Goal: Task Accomplishment & Management: Use online tool/utility

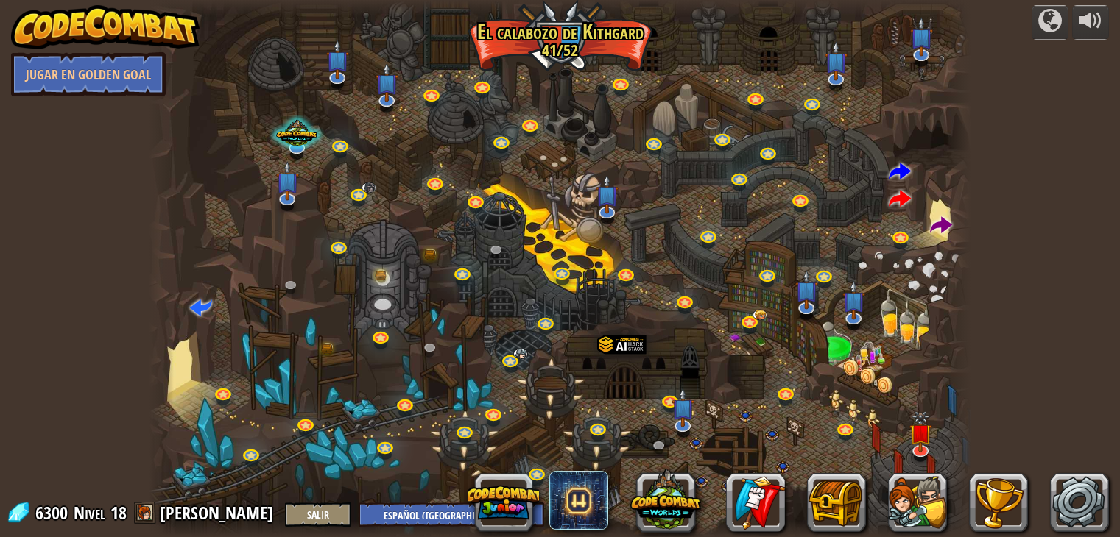
select select "es-419"
click at [933, 227] on span at bounding box center [941, 226] width 22 height 22
select select "es-419"
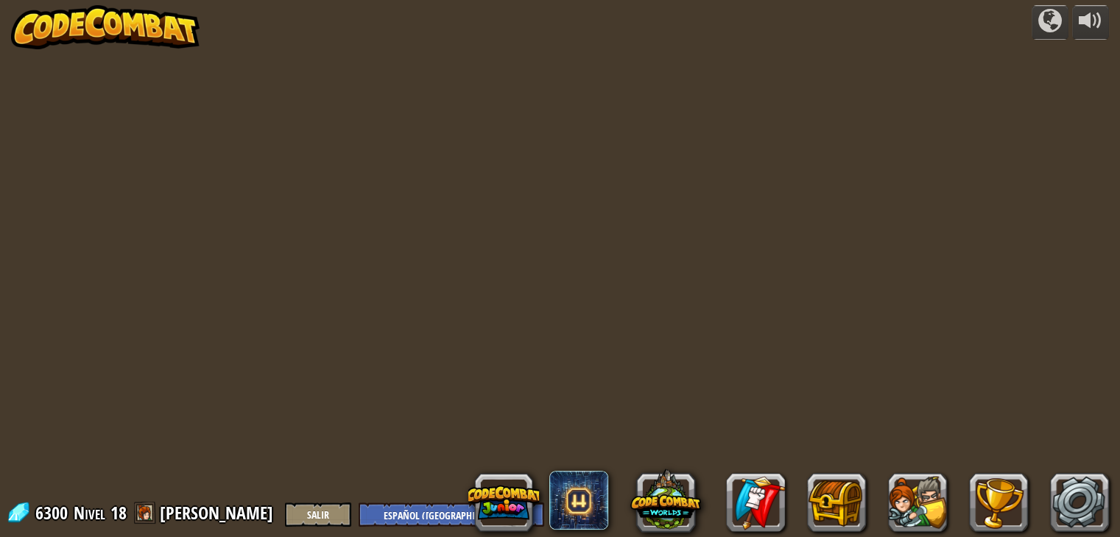
select select "es-419"
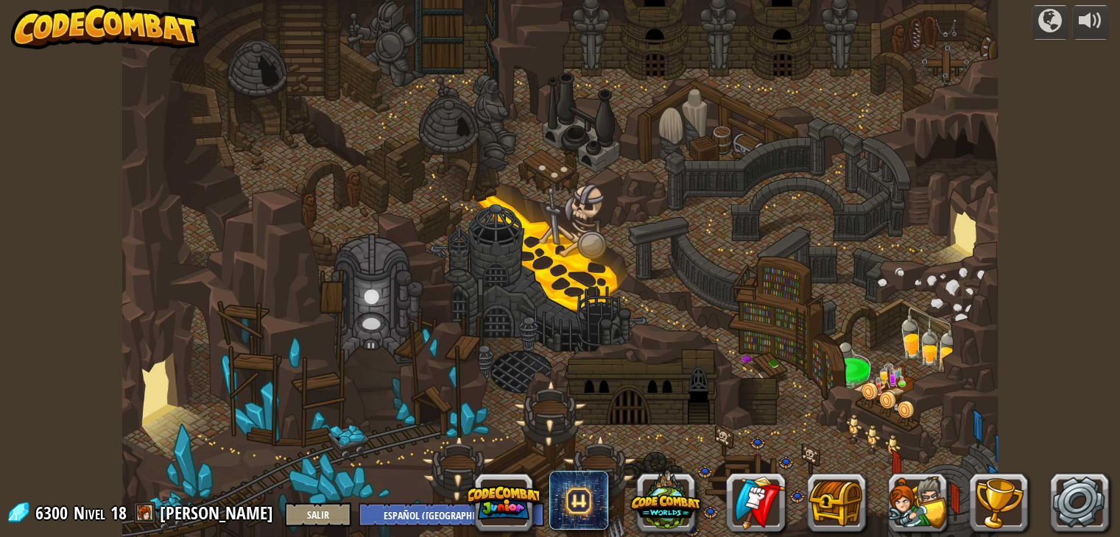
select select "es-419"
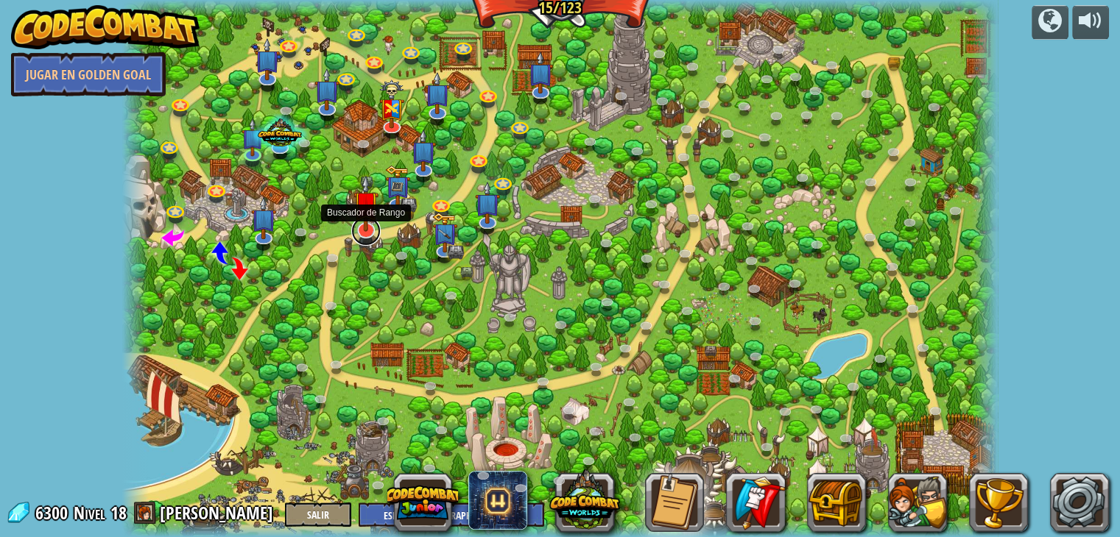
click at [380, 227] on link at bounding box center [365, 230] width 29 height 29
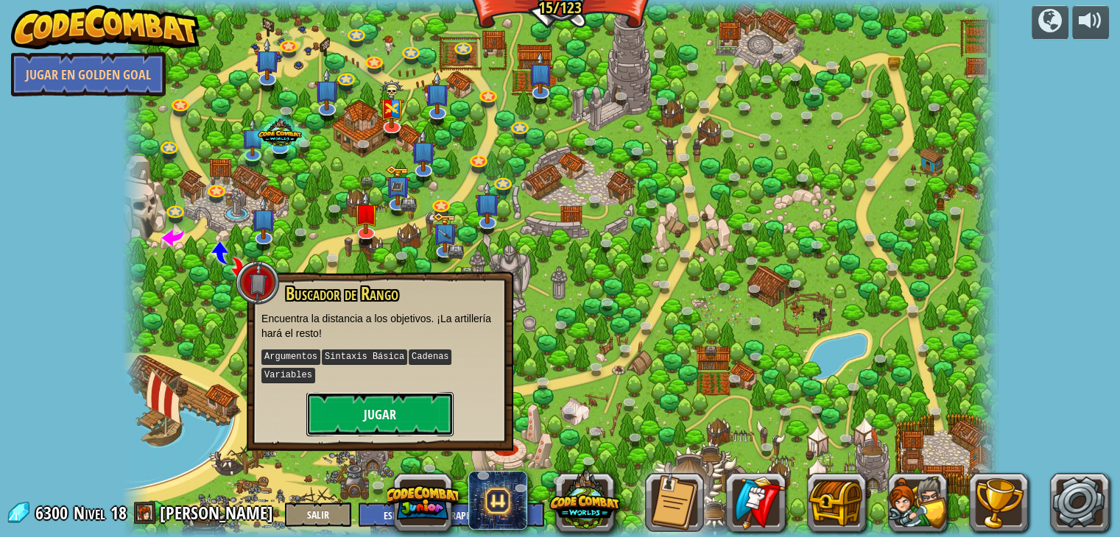
click at [364, 405] on button "Jugar" at bounding box center [379, 414] width 147 height 44
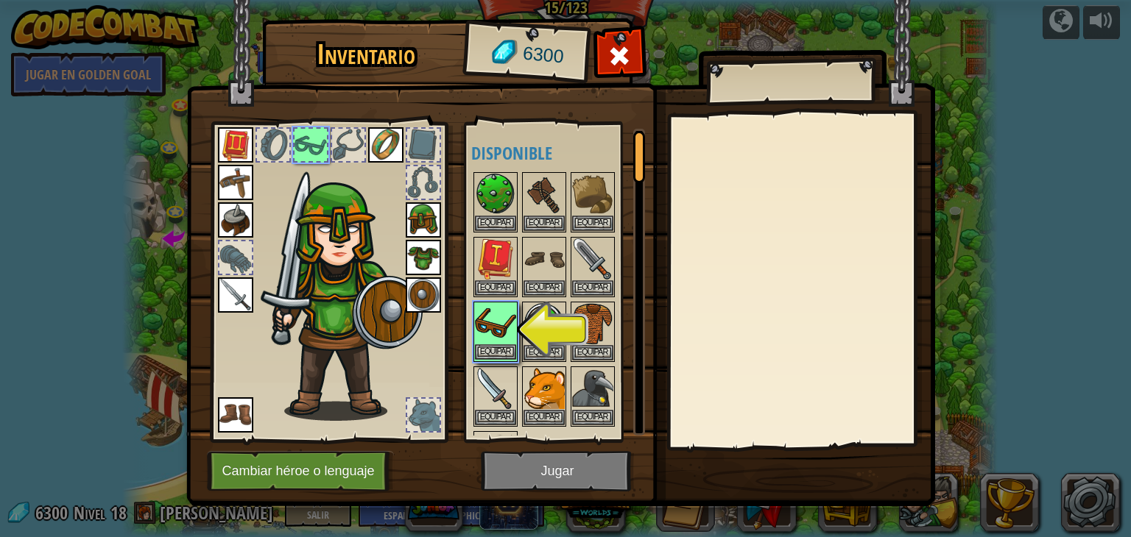
click at [506, 329] on img at bounding box center [495, 323] width 41 height 41
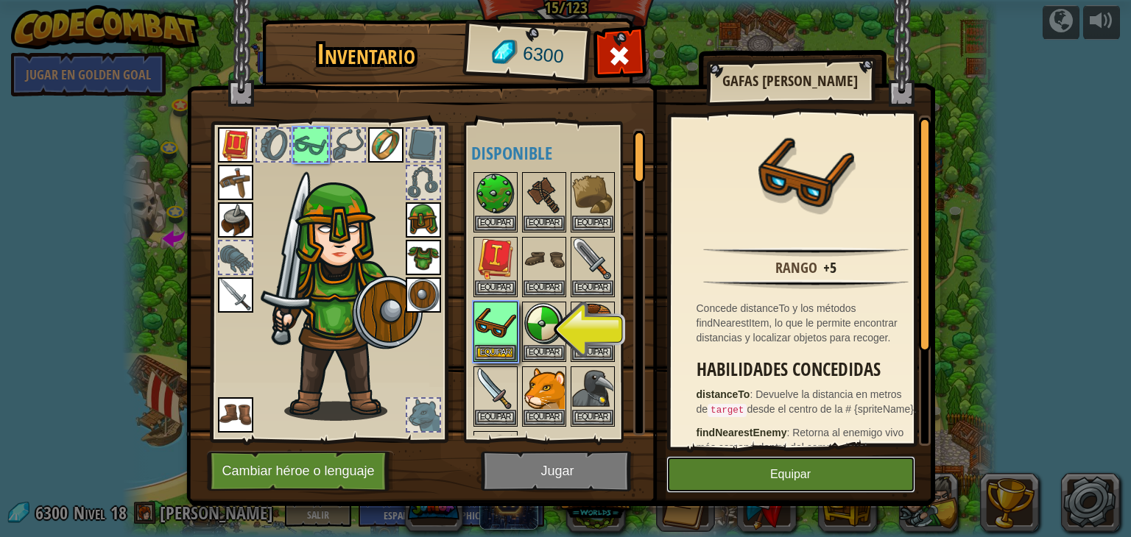
click at [727, 475] on button "Equipar" at bounding box center [790, 474] width 249 height 37
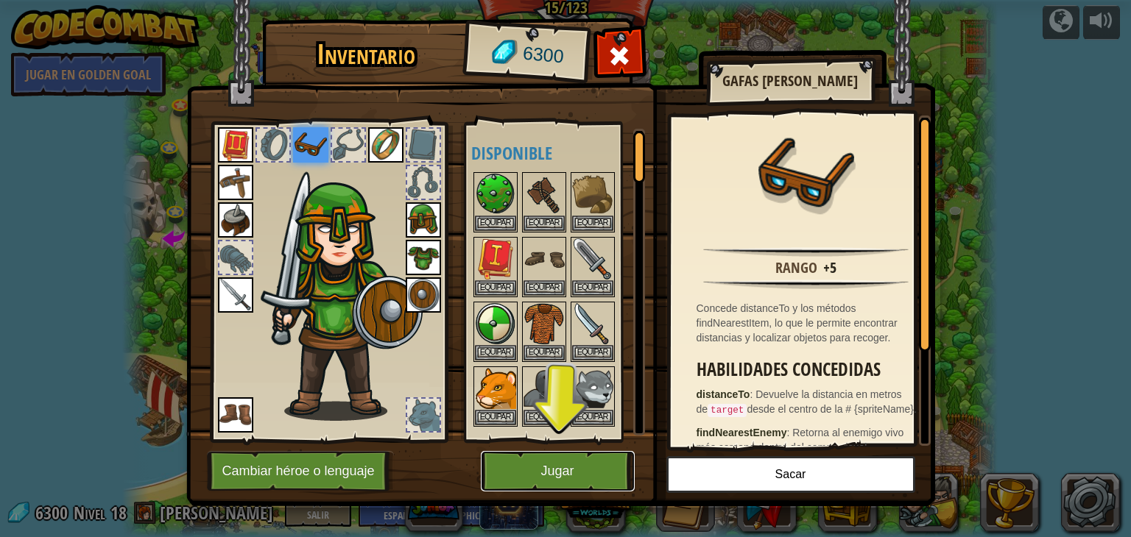
click at [576, 467] on button "Jugar" at bounding box center [558, 471] width 154 height 40
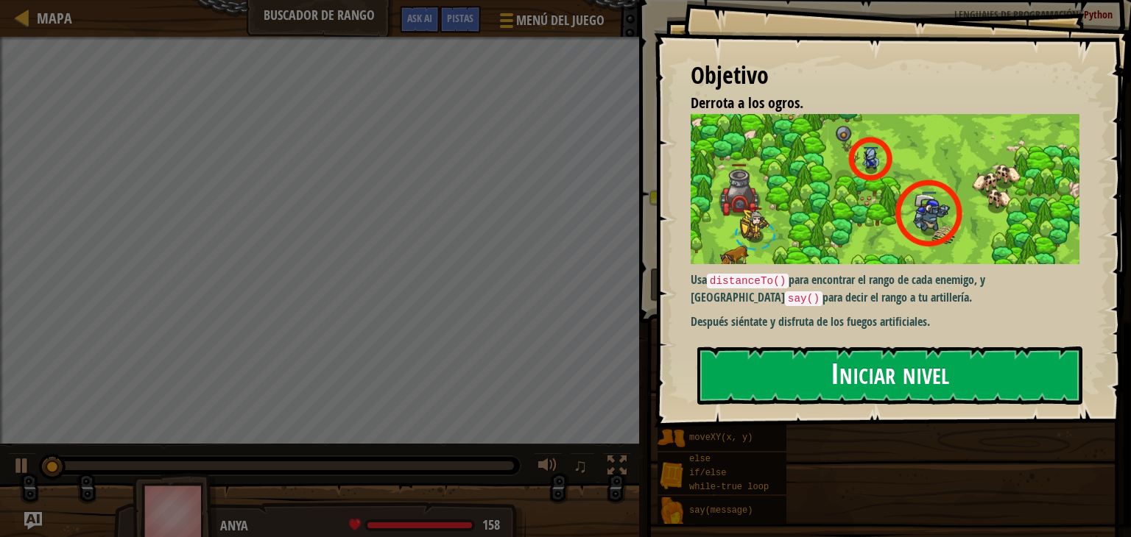
click at [789, 381] on button "Iniciar nivel" at bounding box center [889, 376] width 385 height 58
